Goal: Transaction & Acquisition: Purchase product/service

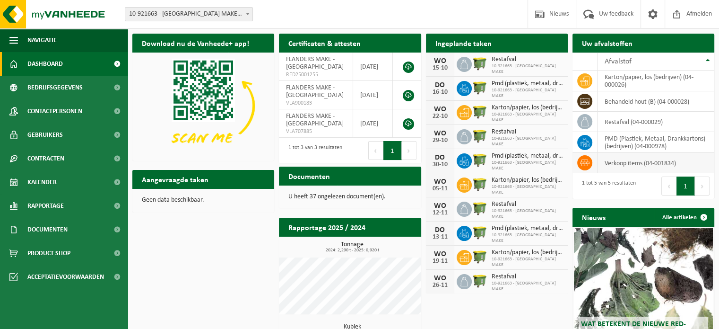
click at [581, 163] on icon at bounding box center [584, 162] width 9 height 7
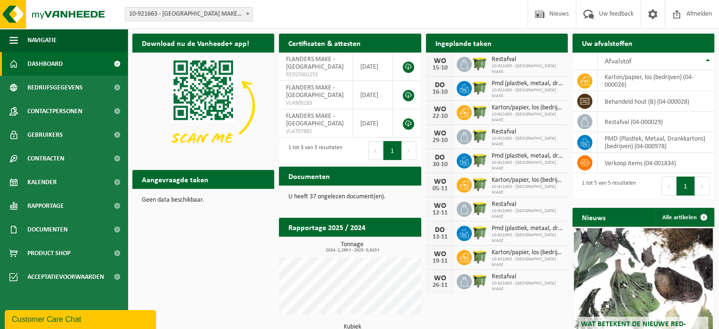
click at [534, 43] on div "Ingeplande taken Bekijk uw kalender" at bounding box center [497, 43] width 142 height 19
click at [627, 166] on td "verkoop items (04-001834)" at bounding box center [656, 163] width 117 height 20
click at [583, 162] on icon at bounding box center [584, 162] width 9 height 9
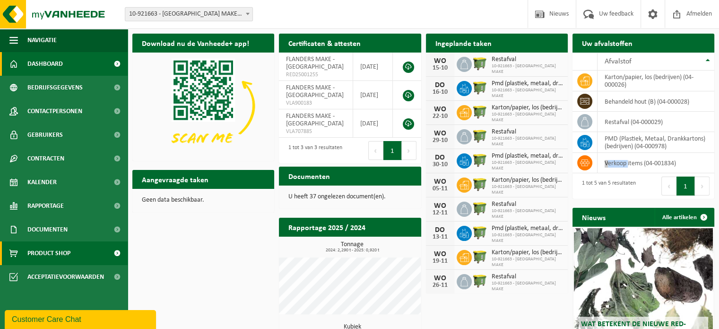
click at [52, 249] on span "Product Shop" at bounding box center [48, 253] width 43 height 24
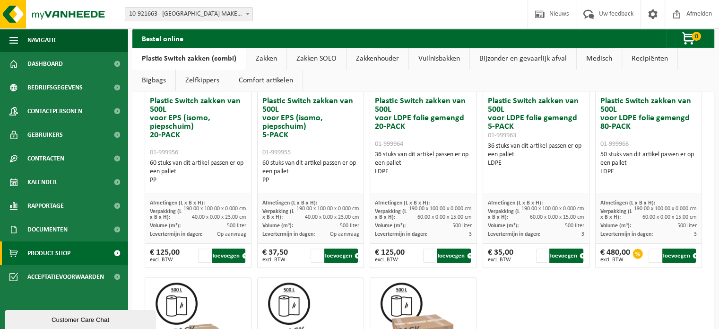
scroll to position [441, 0]
click at [338, 249] on button "Toevoegen" at bounding box center [341, 255] width 34 height 14
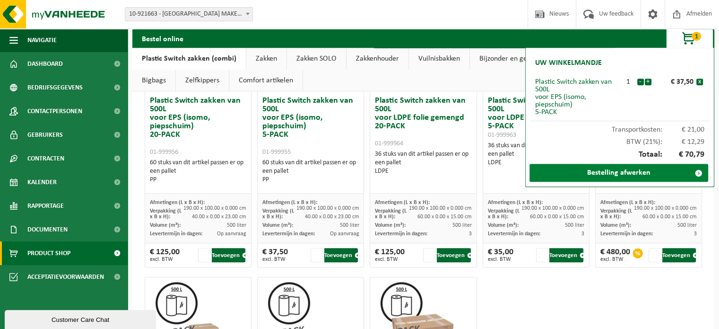
click at [620, 174] on link "Bestelling afwerken" at bounding box center [619, 173] width 179 height 18
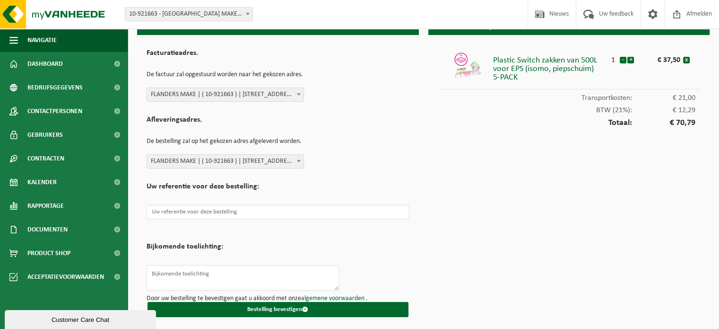
scroll to position [18, 0]
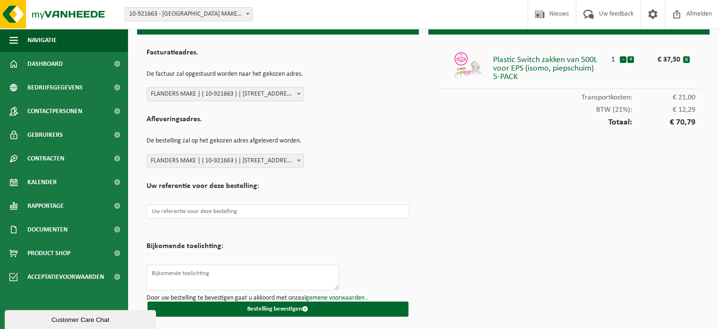
click at [297, 91] on span at bounding box center [298, 93] width 9 height 12
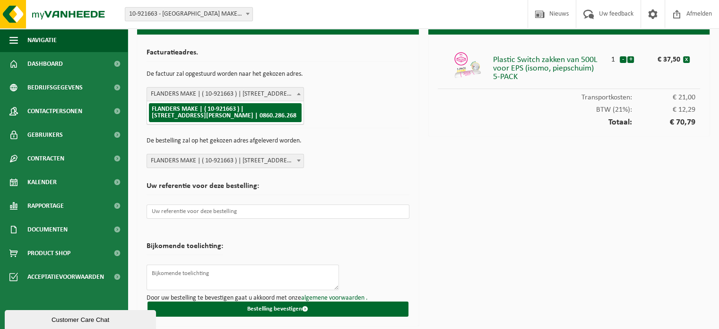
click at [322, 111] on div "Afleveringsadres. De bestelling zal op het gekozen adres afgeleverd worden. FLA…" at bounding box center [278, 139] width 263 height 57
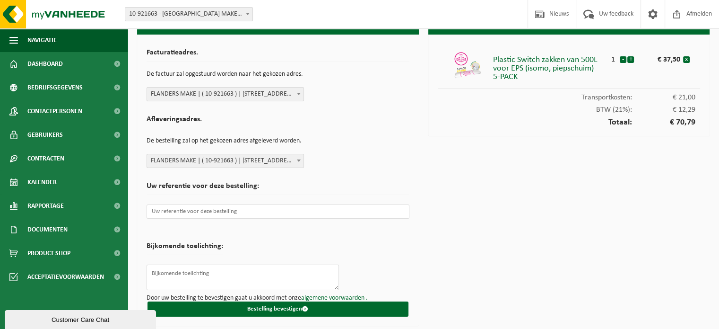
click at [297, 90] on span at bounding box center [298, 93] width 9 height 12
click at [329, 113] on div "Afleveringsadres. De bestelling zal op het gekozen adres afgeleverd worden. FLA…" at bounding box center [278, 139] width 263 height 57
click at [339, 152] on div "Afleveringsadres. De bestelling zal op het gekozen adres afgeleverd worden. FLA…" at bounding box center [278, 139] width 263 height 57
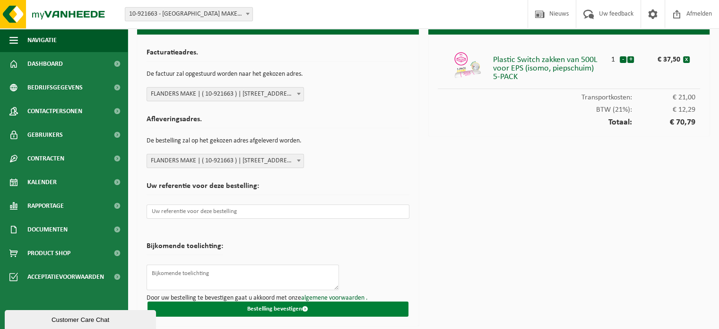
click at [264, 305] on button "Bestelling bevestigen" at bounding box center [278, 308] width 261 height 15
